Goal: Check status

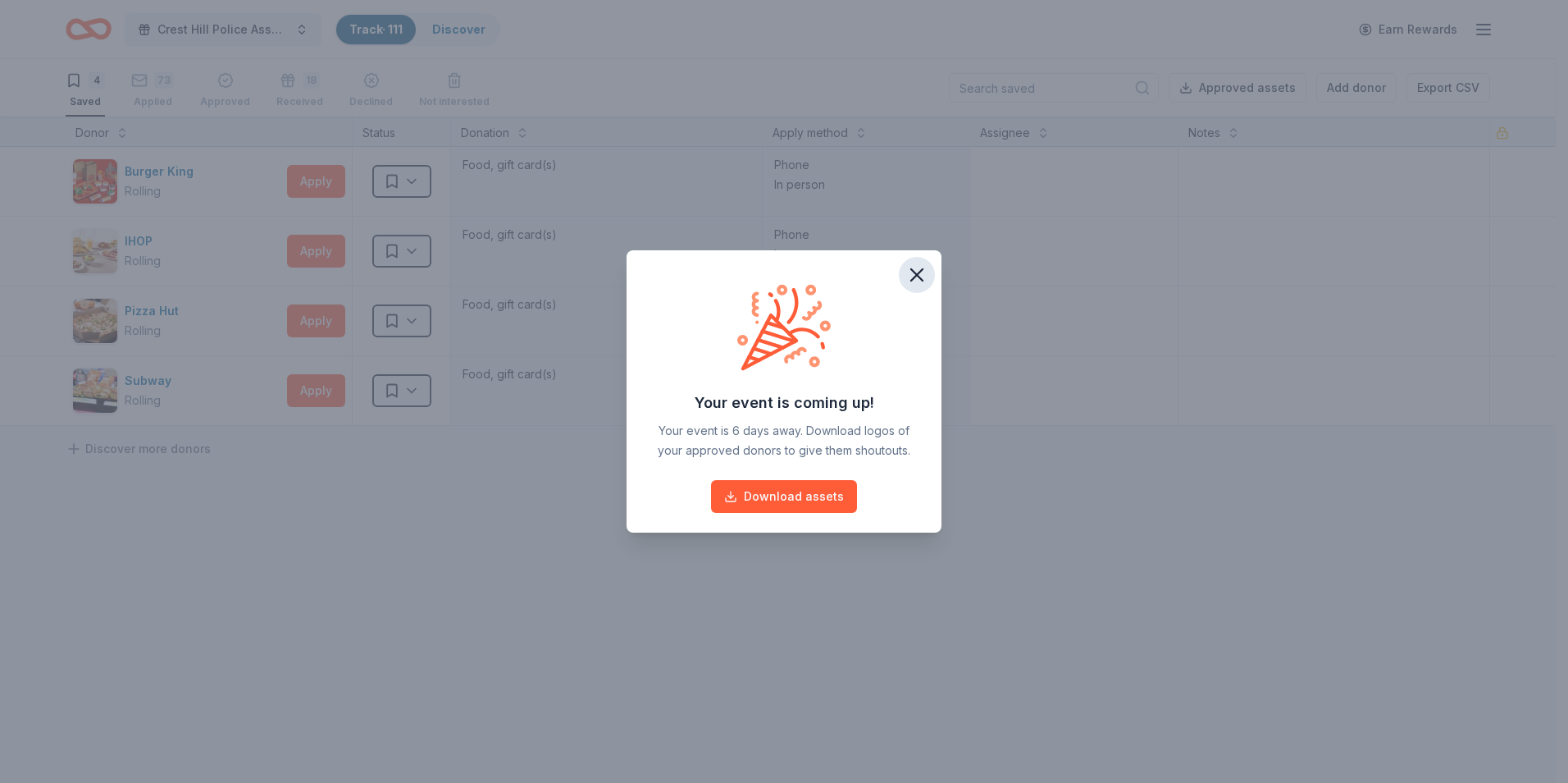
click at [921, 277] on icon "button" at bounding box center [917, 275] width 23 height 23
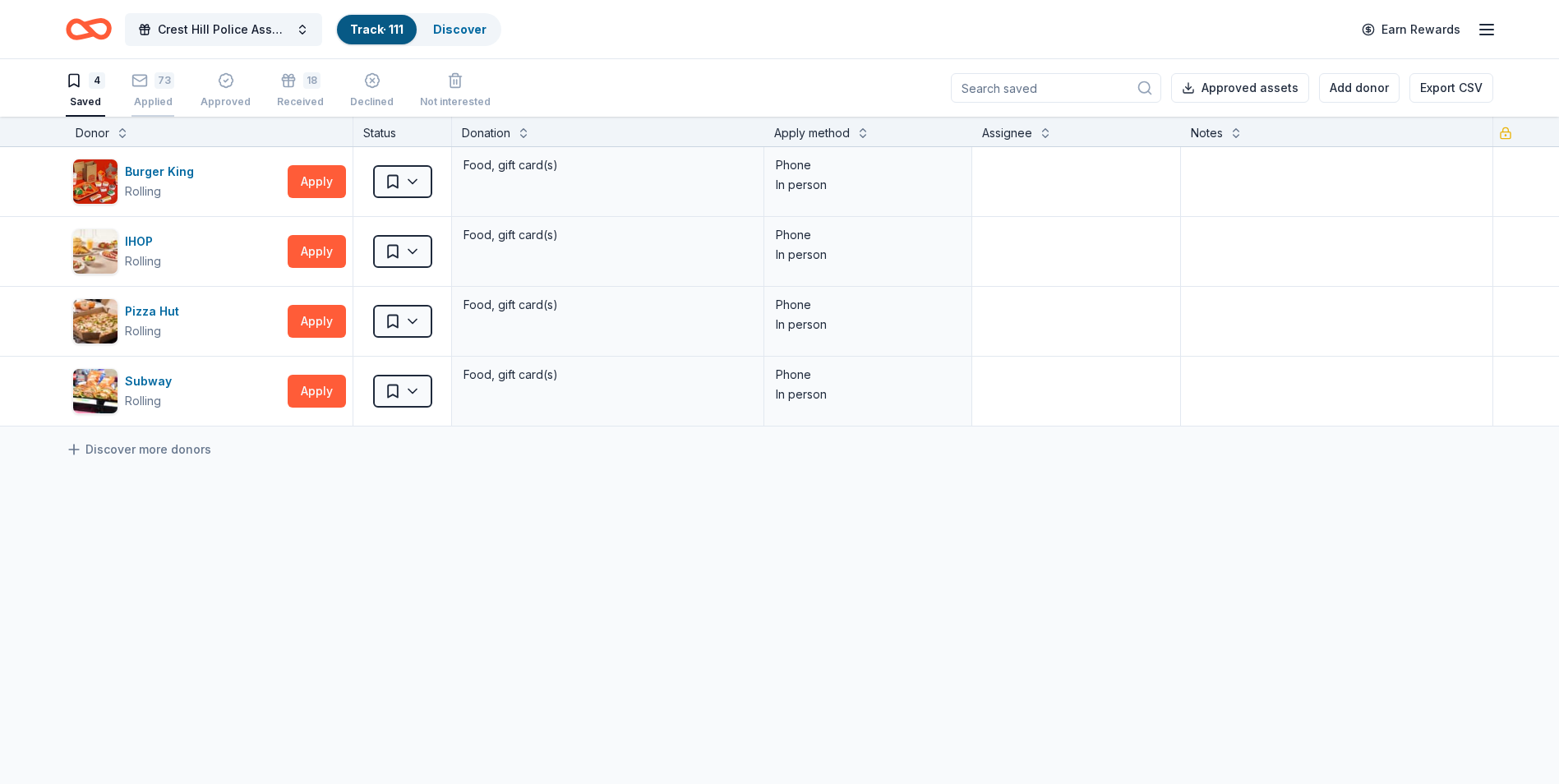
click at [148, 95] on div "73 Applied" at bounding box center [153, 90] width 43 height 36
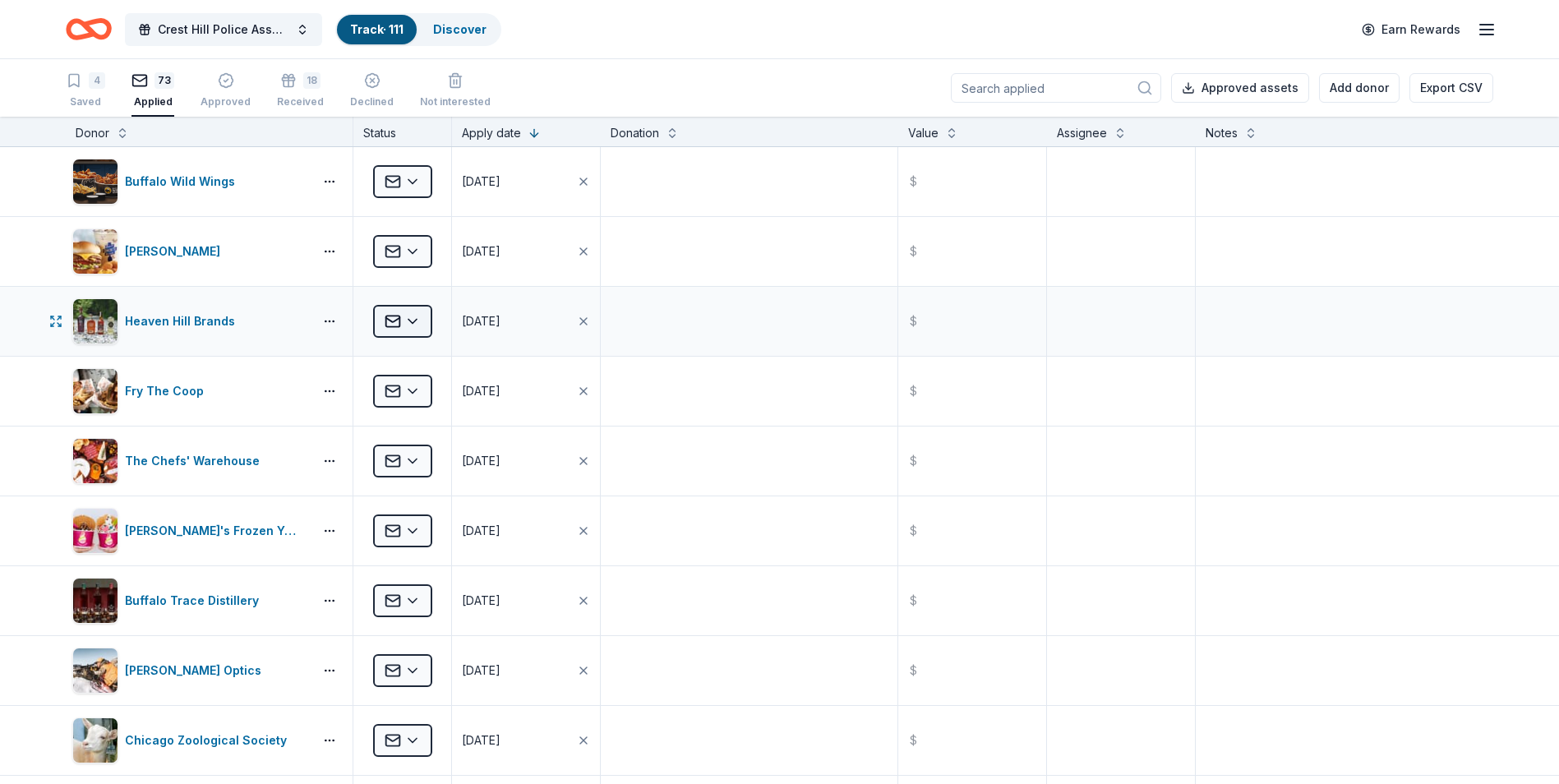
click at [419, 324] on html "Crest Hill Police Association 15th Annual Golf Outing Fundraiser Track · 111 Di…" at bounding box center [780, 392] width 1559 height 784
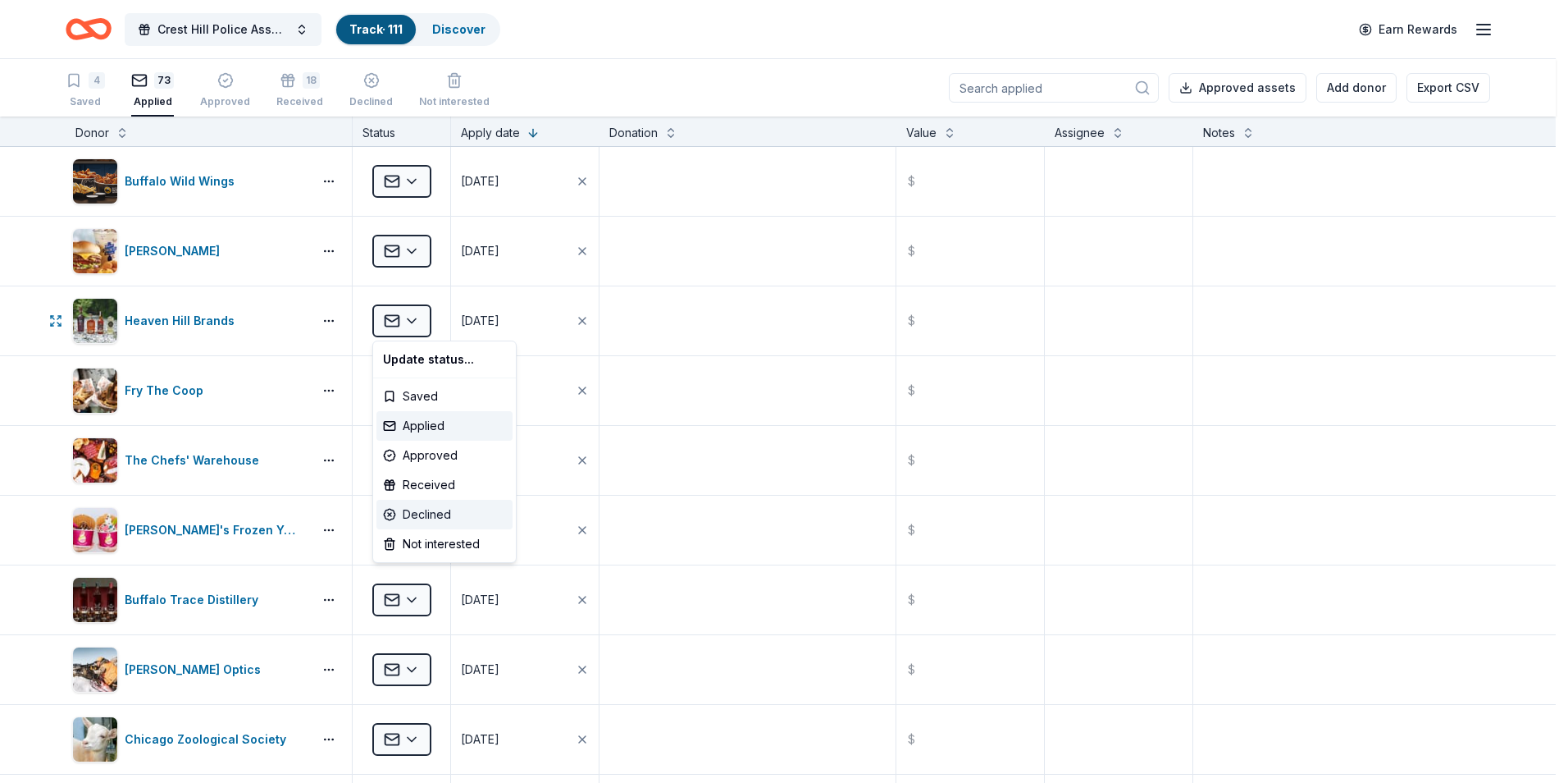
click at [419, 519] on div "Declined" at bounding box center [445, 514] width 136 height 29
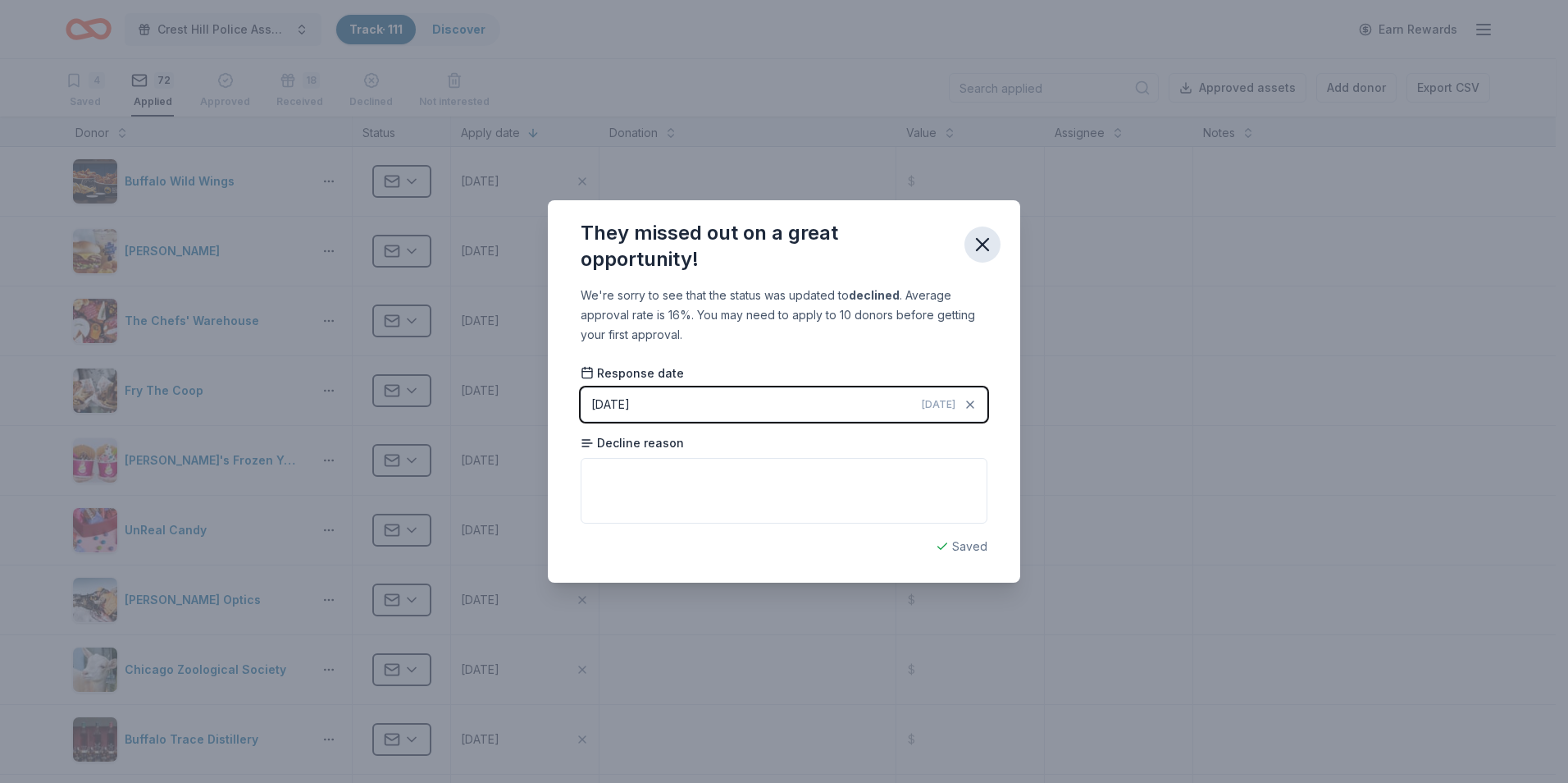
click at [975, 246] on icon "button" at bounding box center [983, 244] width 23 height 23
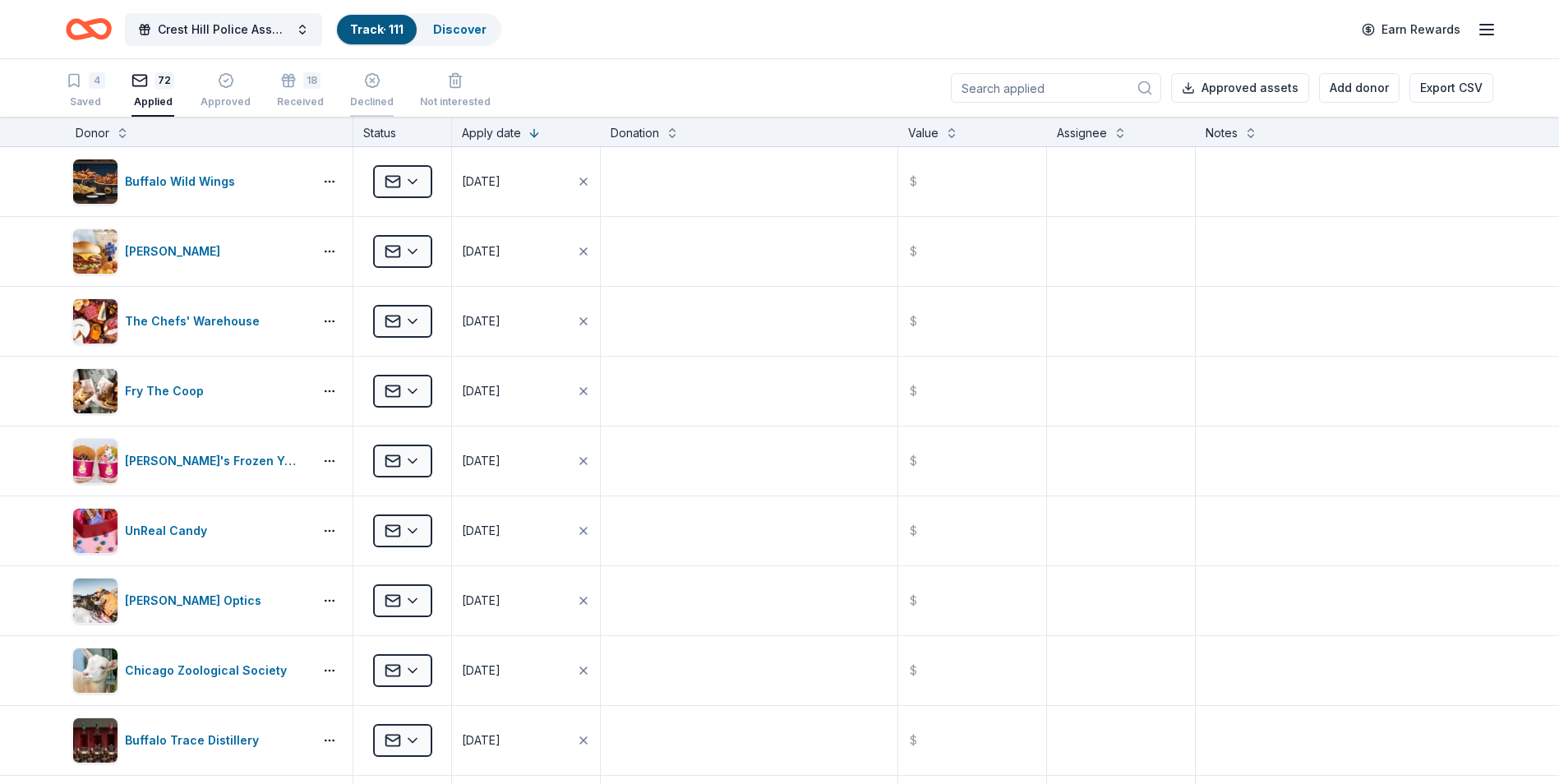
click at [373, 80] on div "button" at bounding box center [372, 71] width 44 height 17
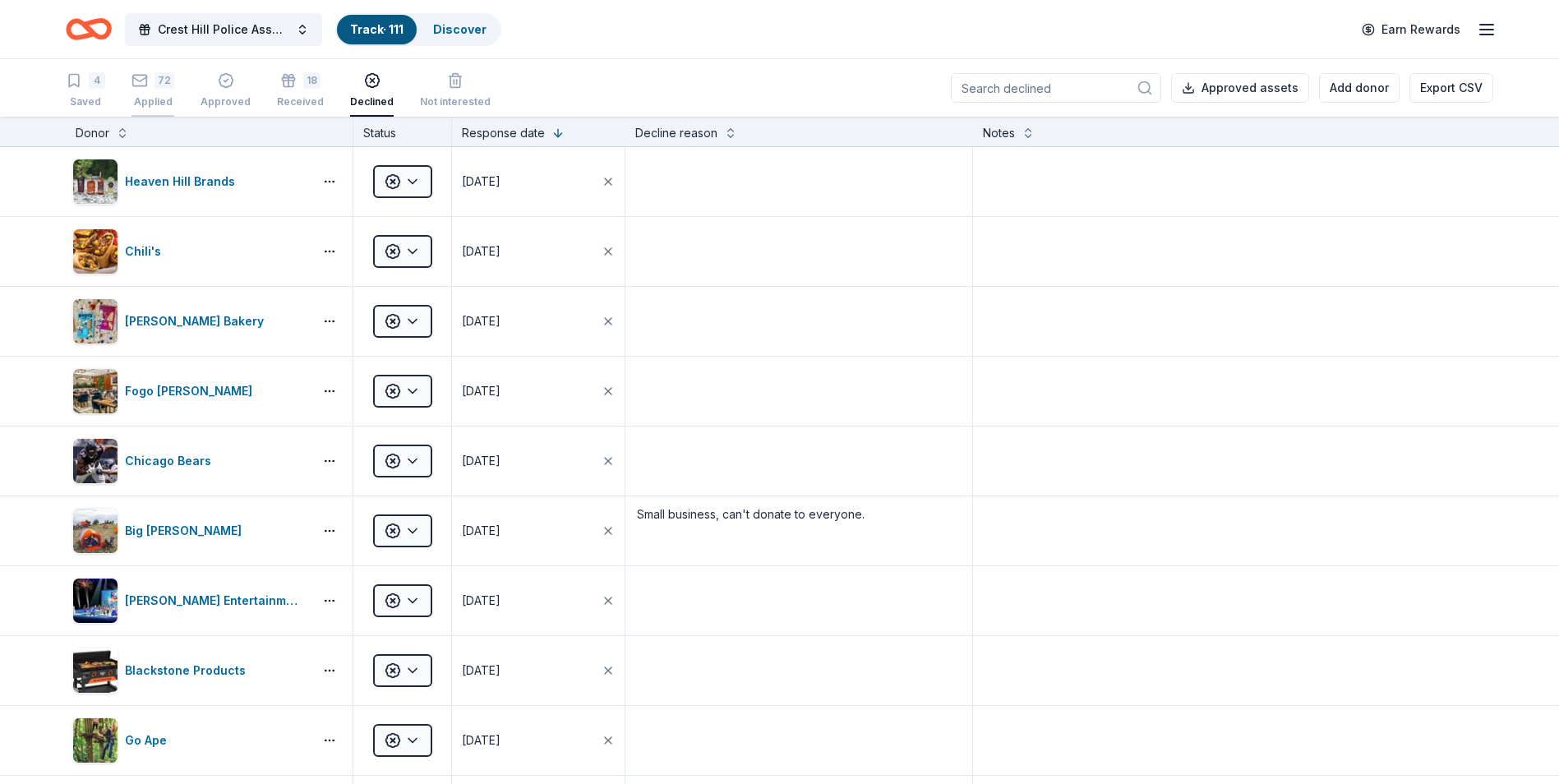
click at [159, 96] on div "Applied" at bounding box center [153, 101] width 43 height 13
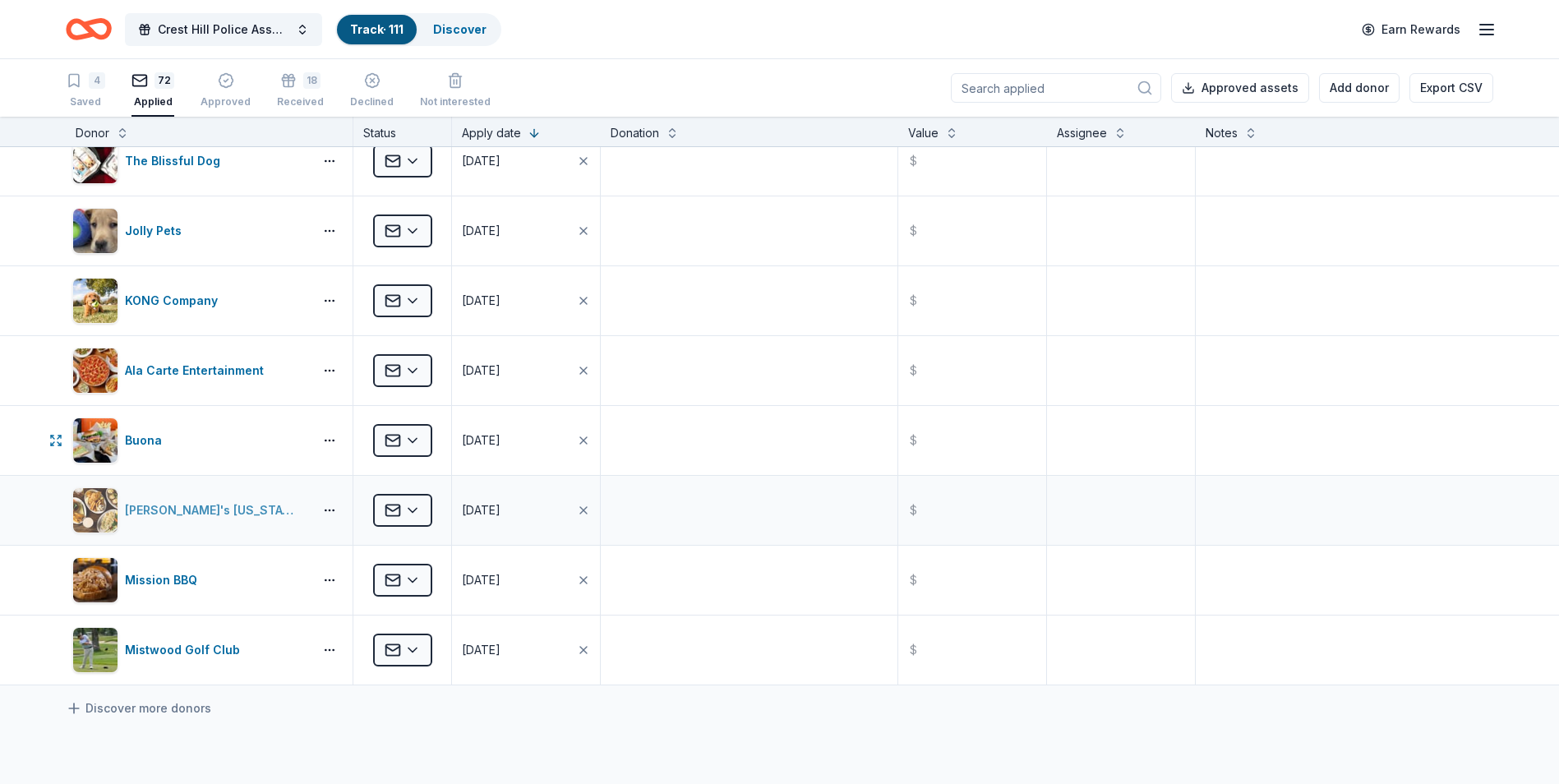
scroll to position [4517, 0]
